Goal: Information Seeking & Learning: Learn about a topic

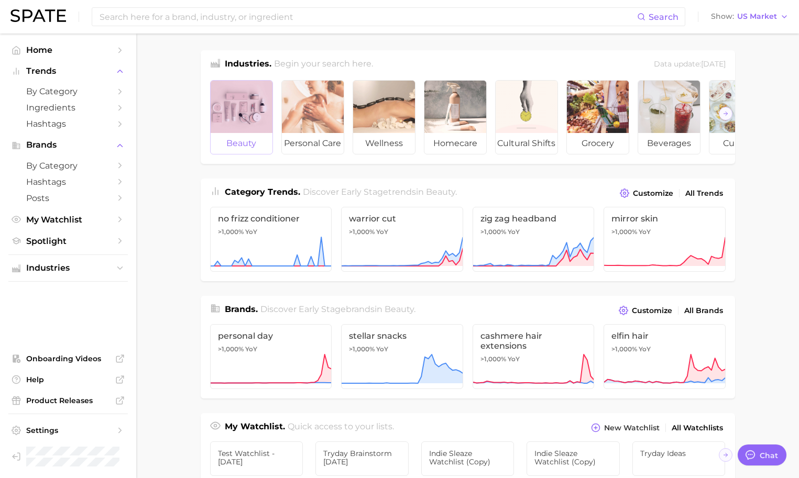
click at [217, 92] on div at bounding box center [242, 107] width 62 height 52
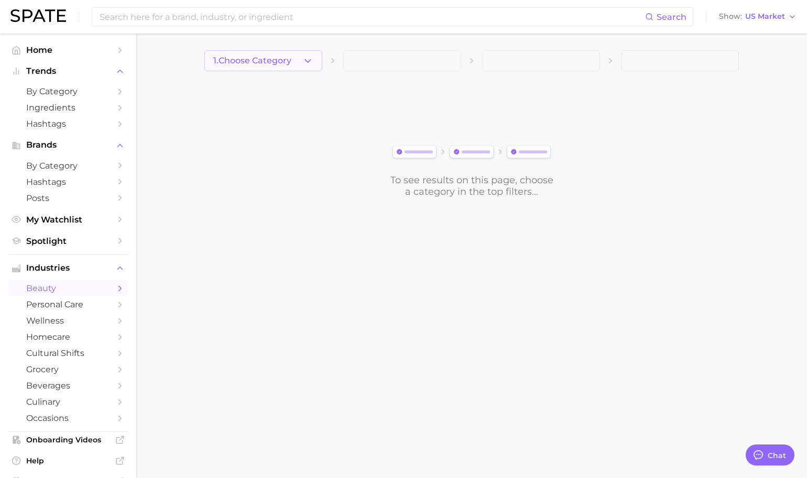
click at [283, 60] on span "1. Choose Category" at bounding box center [252, 60] width 78 height 9
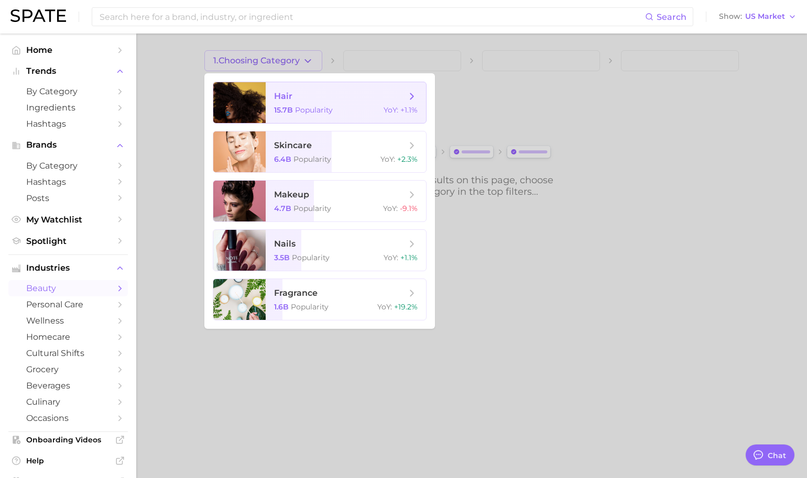
click at [283, 110] on span "15.7b" at bounding box center [283, 109] width 19 height 9
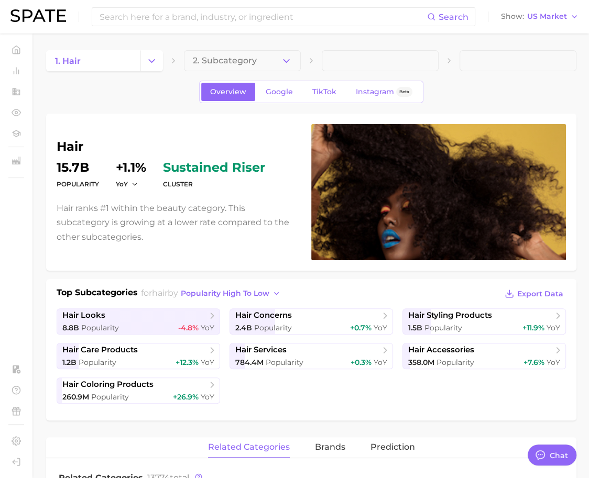
type textarea "x"
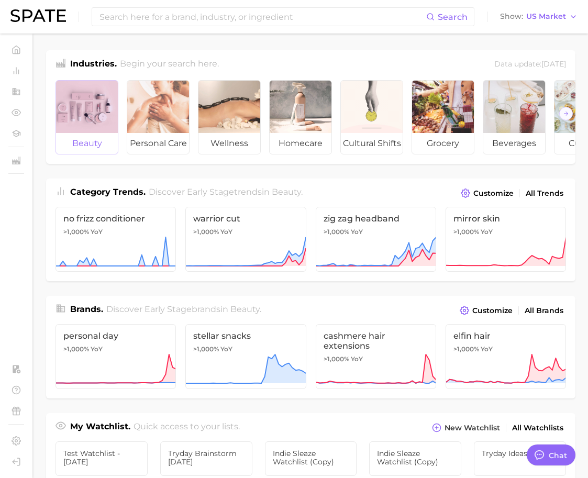
click at [105, 94] on div at bounding box center [87, 107] width 62 height 52
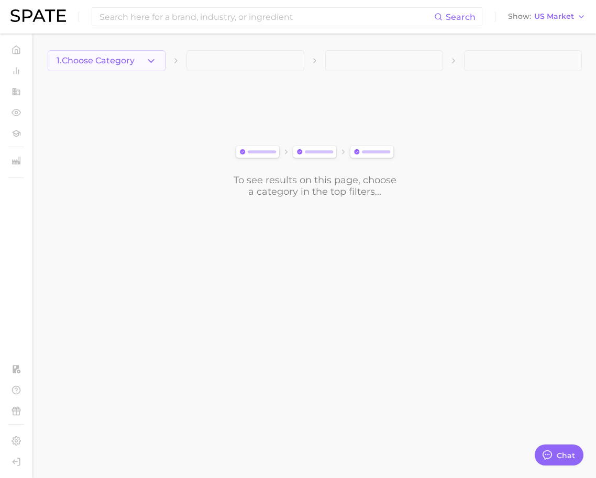
click at [138, 63] on button "1. Choose Category" at bounding box center [107, 60] width 118 height 21
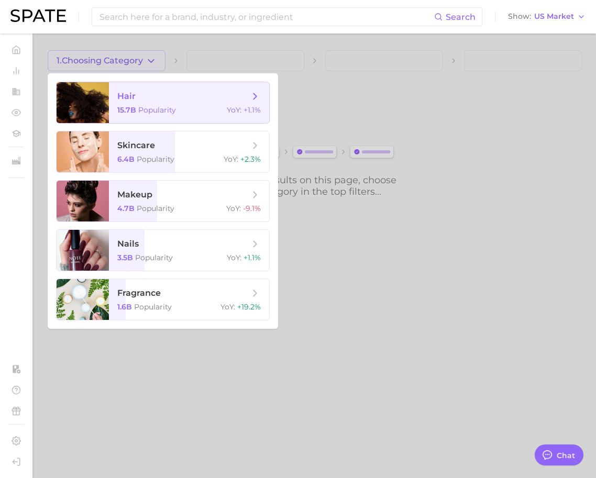
click at [145, 108] on span "Popularity" at bounding box center [157, 109] width 38 height 9
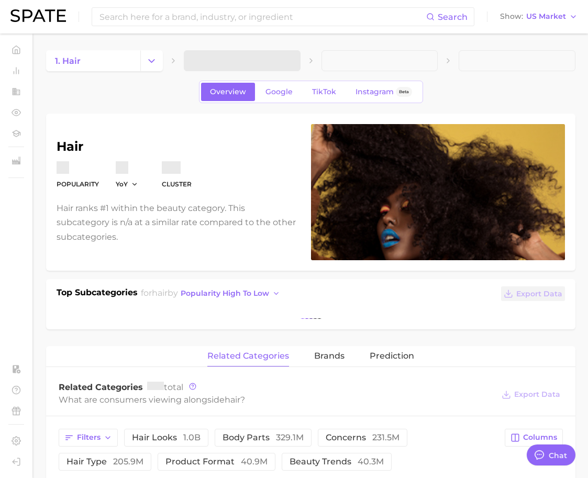
type textarea "x"
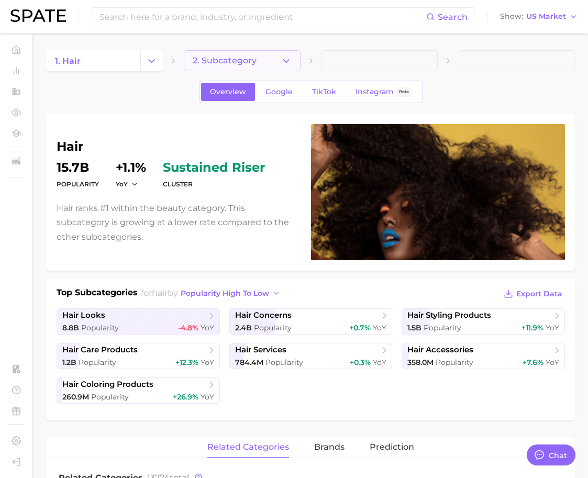
click at [244, 55] on button "2. Subcategory" at bounding box center [242, 60] width 117 height 21
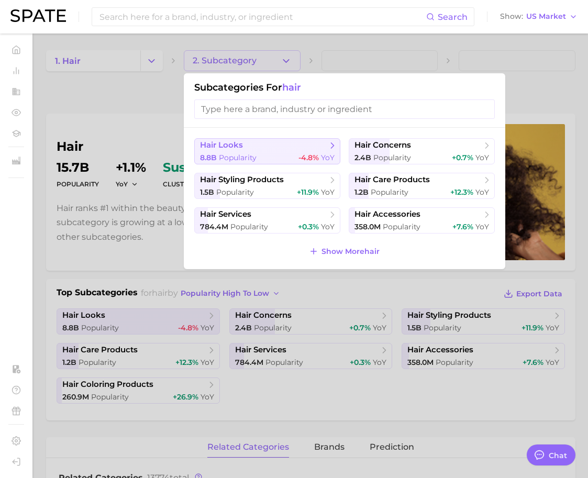
click at [232, 147] on span "hair looks" at bounding box center [221, 145] width 43 height 10
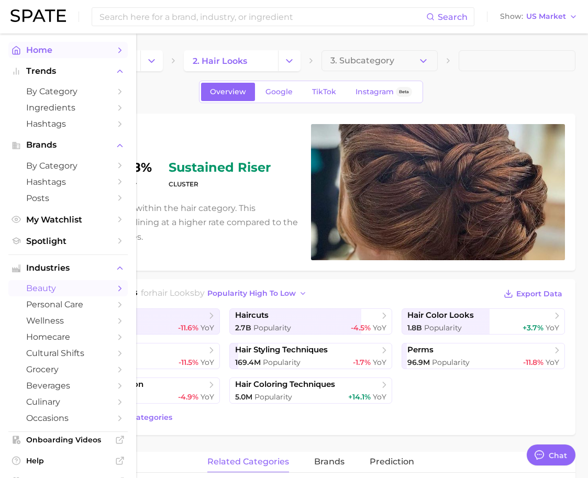
click at [16, 48] on icon "Sidebar" at bounding box center [16, 50] width 9 height 9
